Goal: Transaction & Acquisition: Purchase product/service

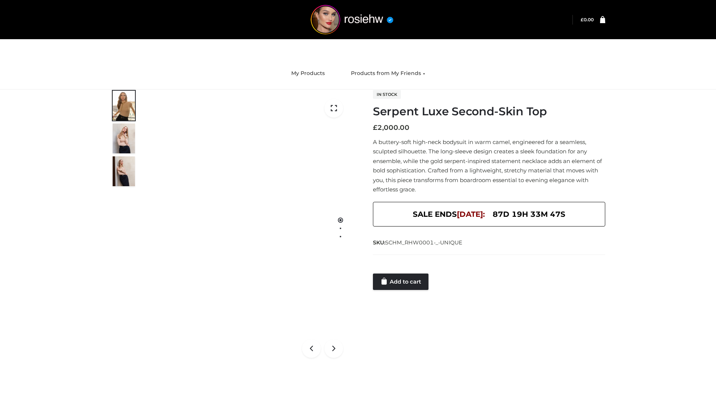
click at [401, 281] on link "Add to cart" at bounding box center [401, 281] width 56 height 16
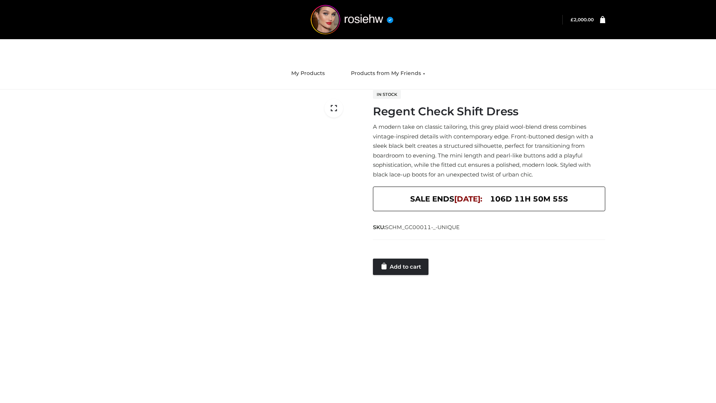
click at [401, 266] on link "Add to cart" at bounding box center [401, 266] width 56 height 16
